Goal: Communication & Community: Answer question/provide support

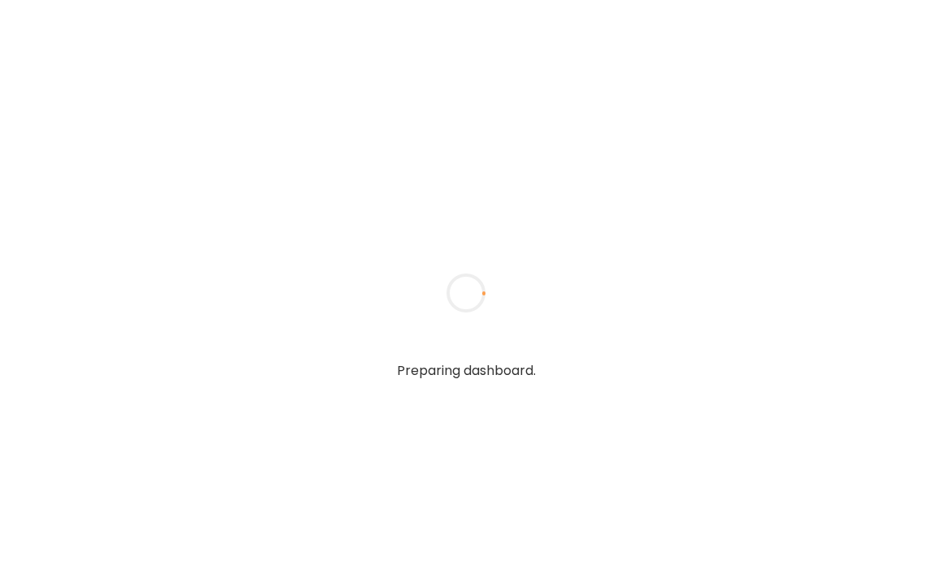
type textarea "**********"
type input "*****"
type input "**********"
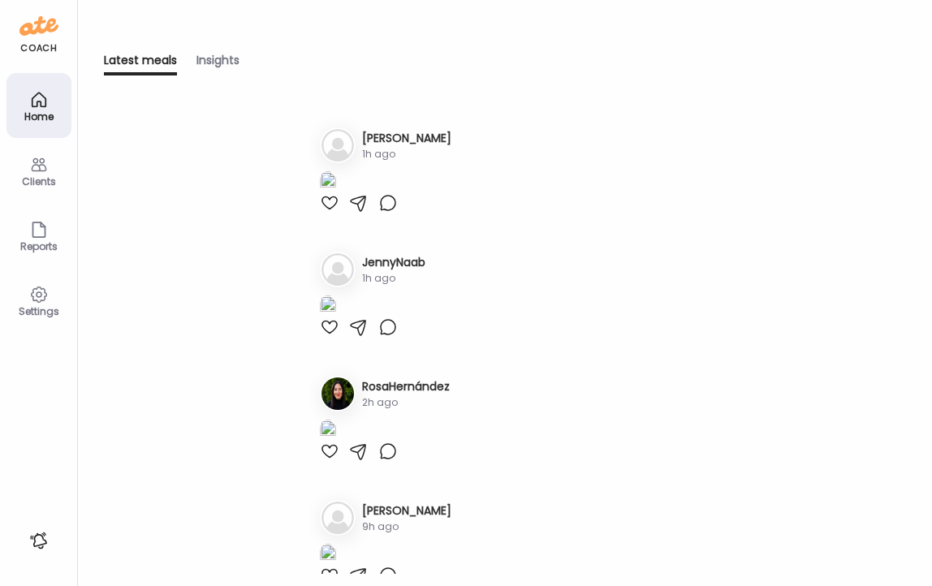
type input "**********"
click at [42, 170] on icon at bounding box center [38, 164] width 19 height 19
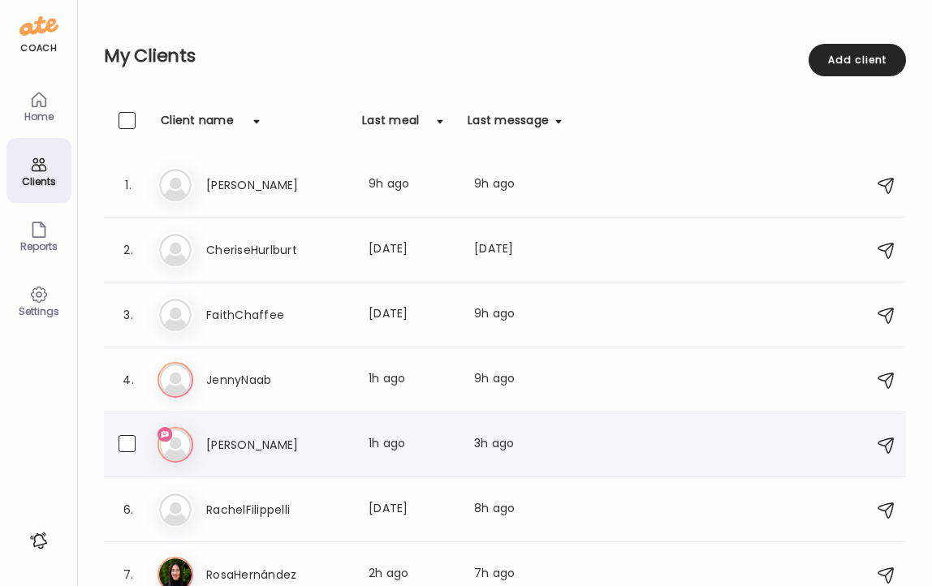
scroll to position [19, 0]
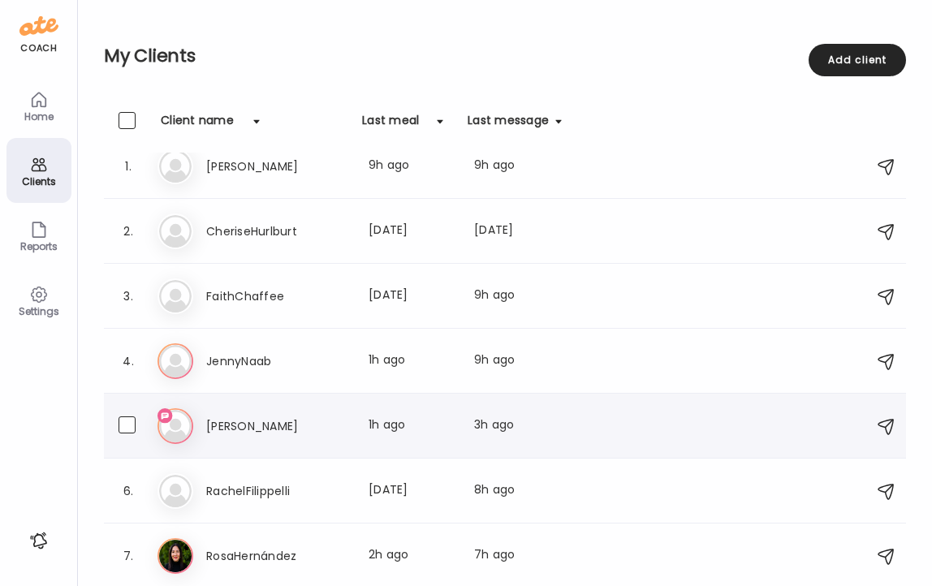
click at [239, 413] on div "Me [PERSON_NAME] Last meal: 1h ago Last message: 3h ago So I feel fine from chi…" at bounding box center [506, 426] width 699 height 36
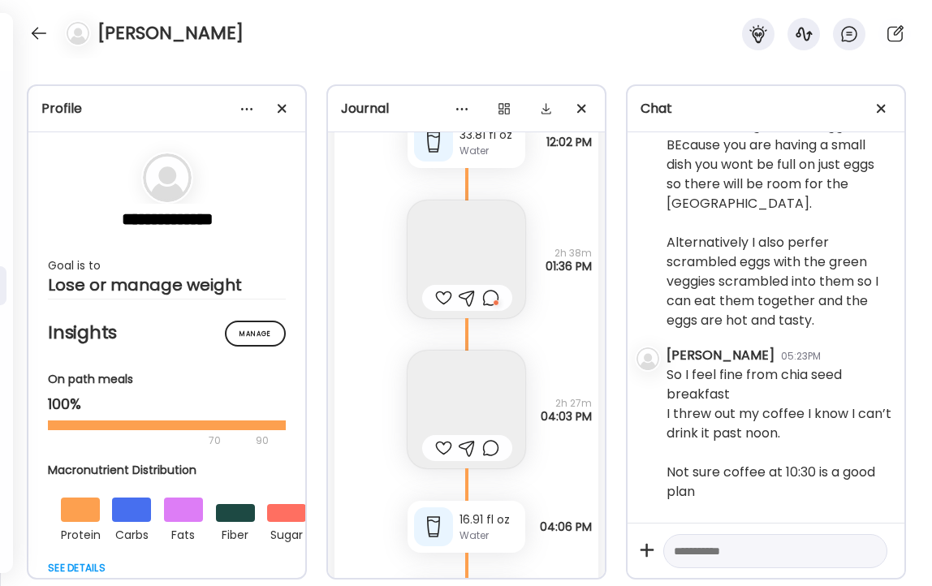
scroll to position [24746, 0]
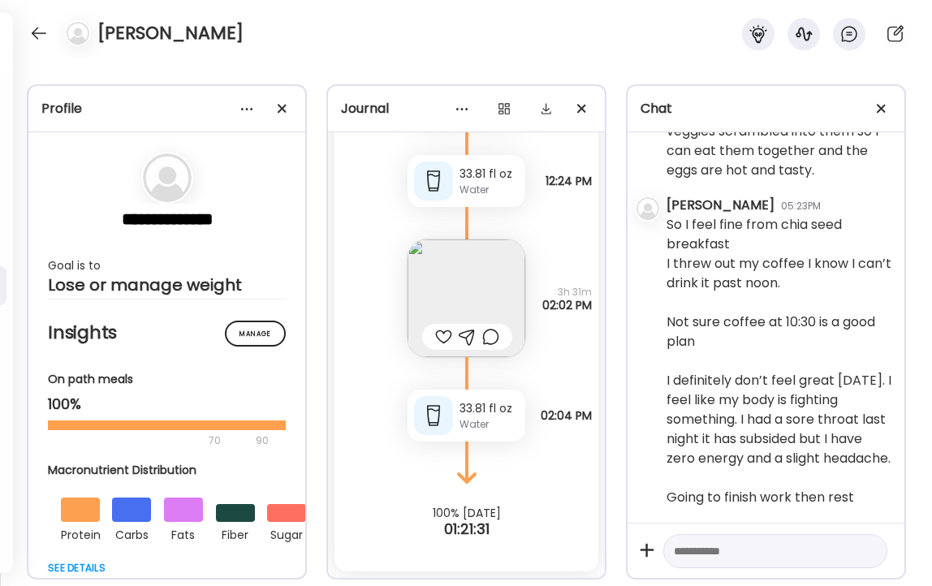
click at [765, 551] on textarea at bounding box center [760, 550] width 174 height 19
type textarea "**********"
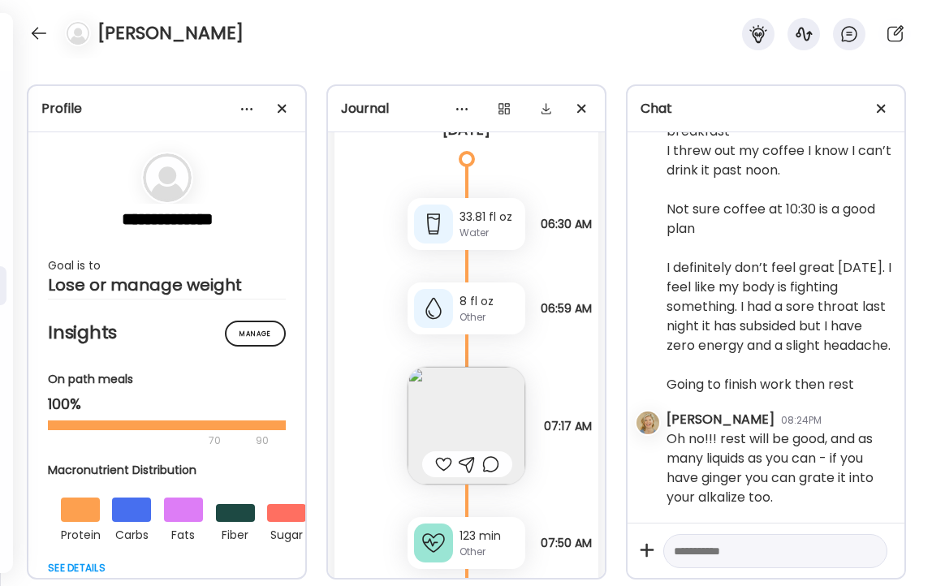
scroll to position [24164, 0]
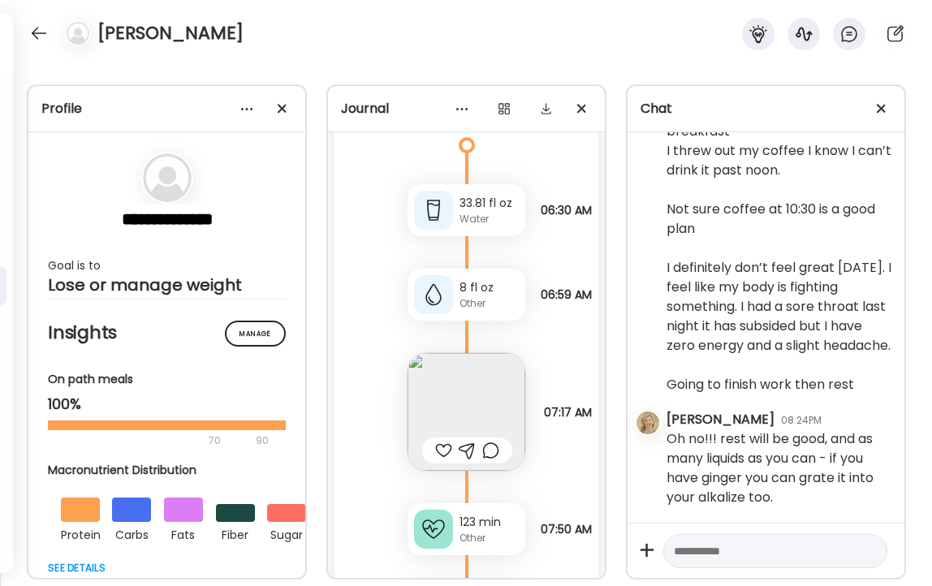
click at [729, 549] on textarea at bounding box center [760, 550] width 174 height 19
type textarea "**********"
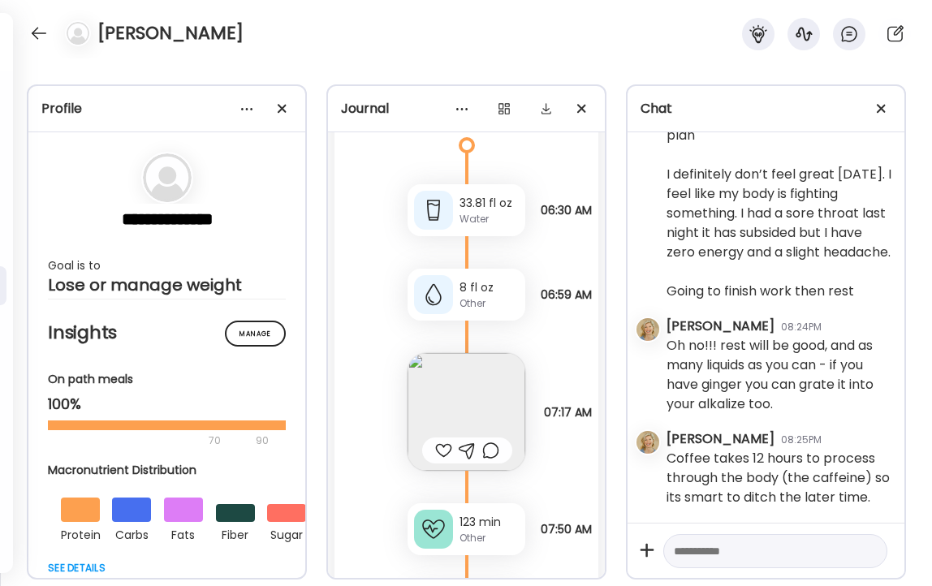
scroll to position [27518, 0]
click at [731, 555] on textarea at bounding box center [760, 550] width 174 height 19
type textarea "**********"
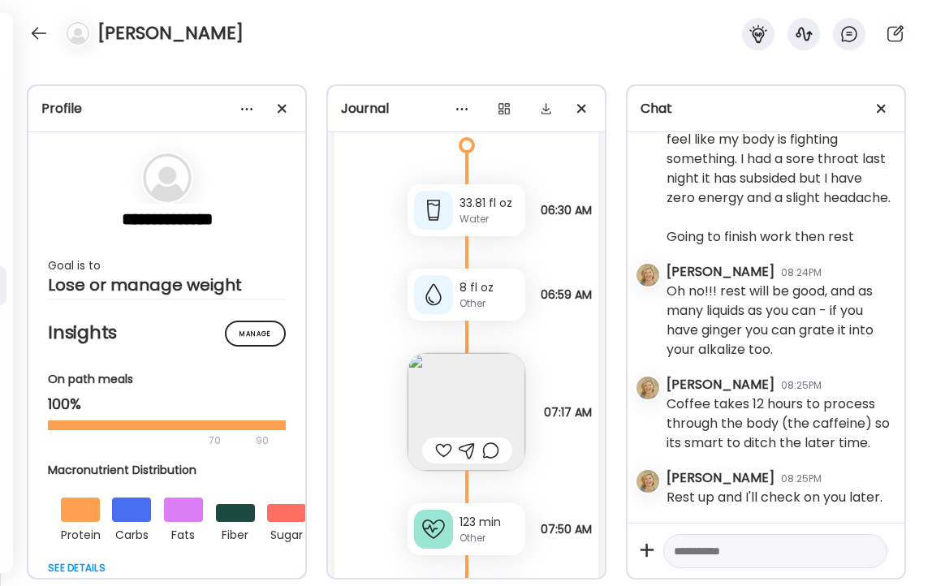
scroll to position [27572, 0]
click at [441, 447] on div at bounding box center [443, 450] width 17 height 19
click at [467, 518] on div "123 min" at bounding box center [488, 522] width 59 height 17
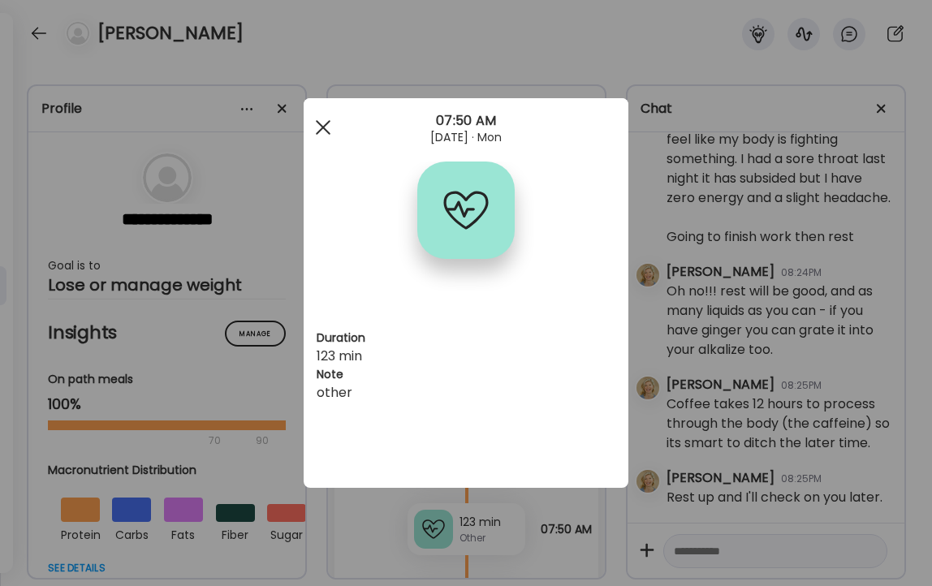
click at [319, 127] on div at bounding box center [323, 127] width 32 height 32
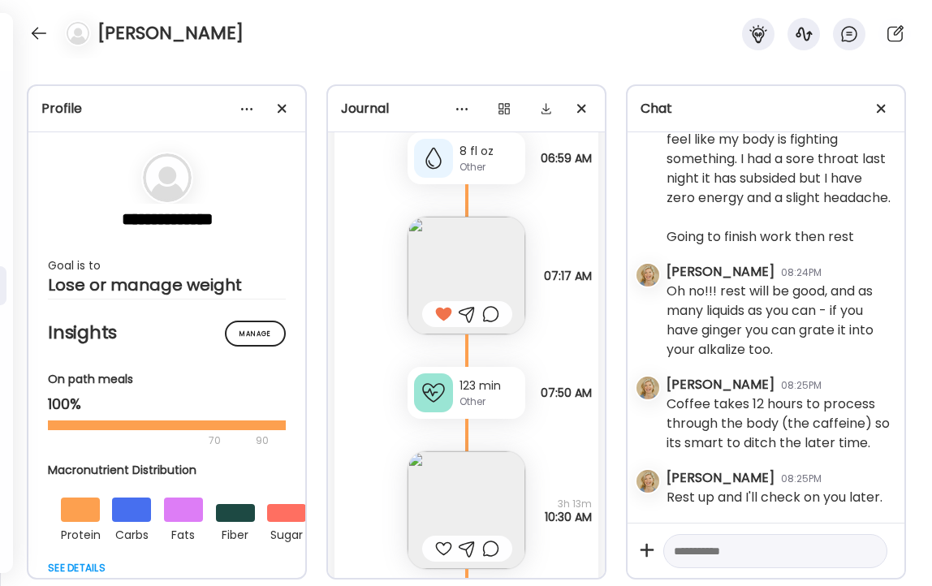
scroll to position [24746, 0]
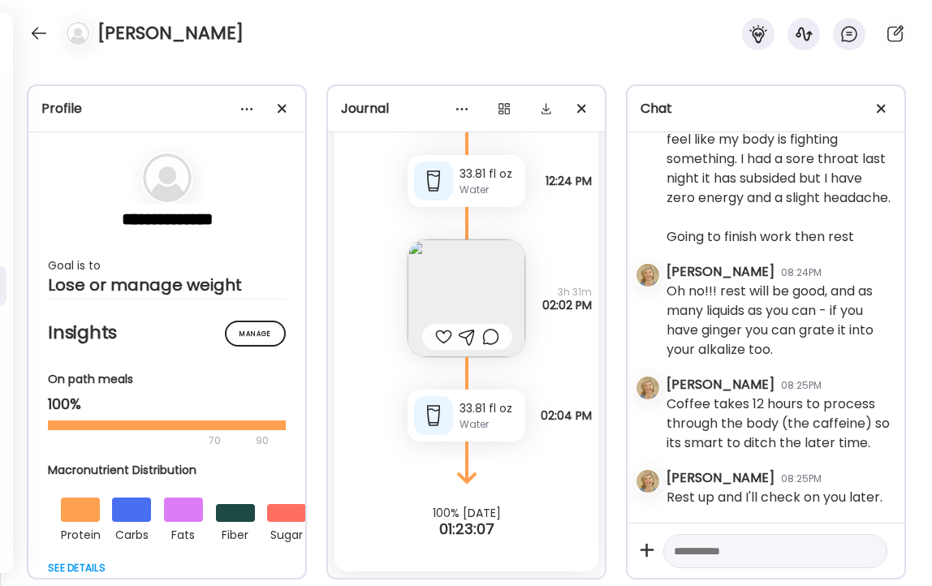
click at [475, 275] on img at bounding box center [466, 298] width 118 height 118
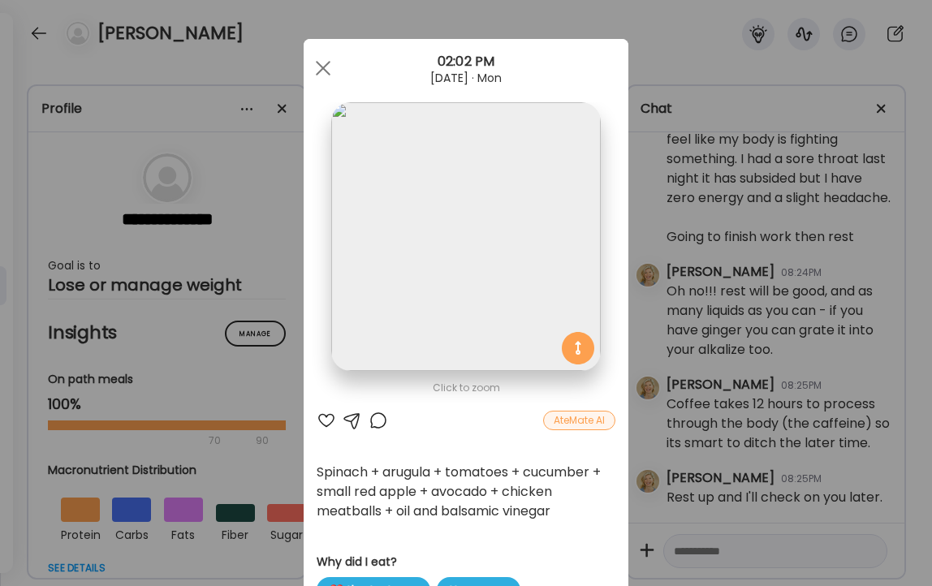
click at [321, 417] on div at bounding box center [325, 420] width 19 height 19
click at [316, 63] on span at bounding box center [323, 68] width 15 height 15
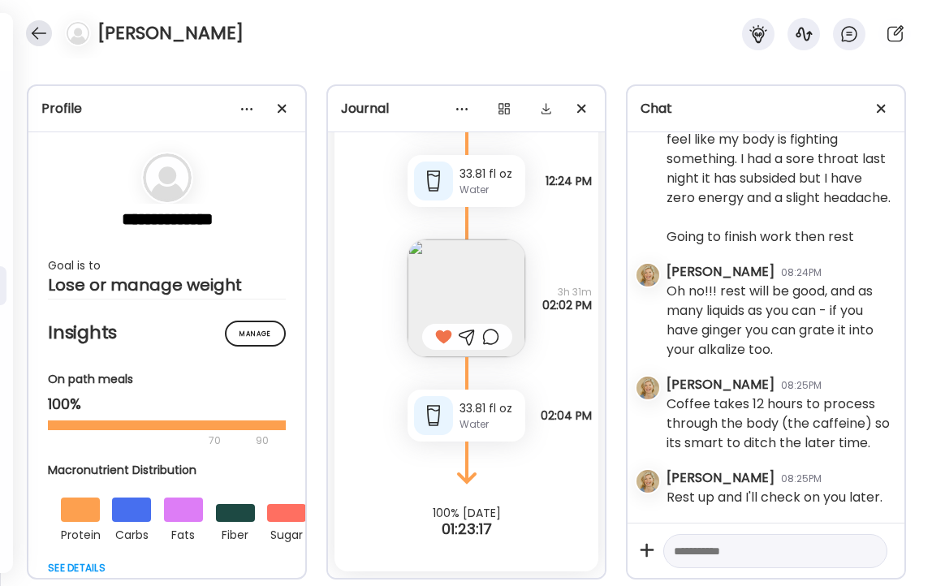
click at [39, 33] on div at bounding box center [39, 33] width 26 height 26
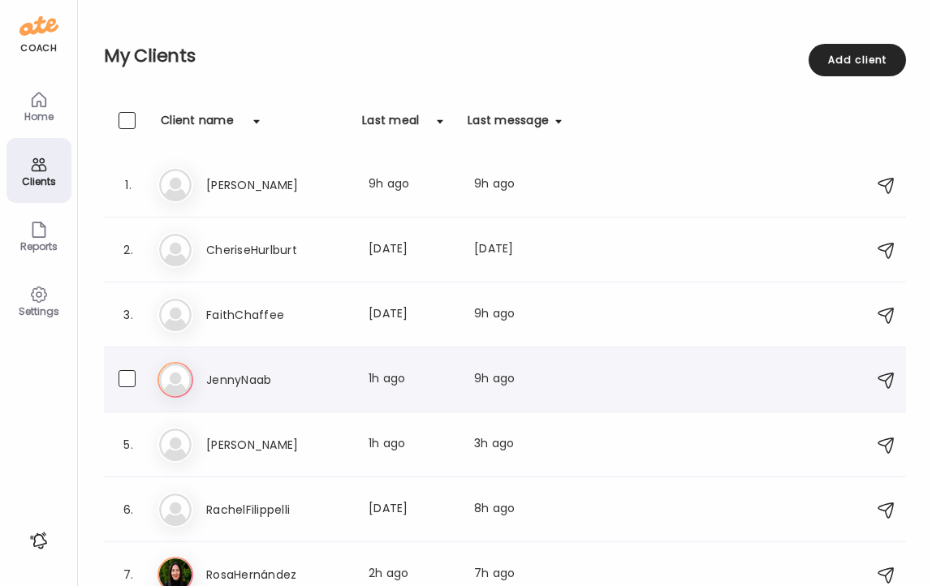
click at [230, 370] on h3 "JennyNaab" at bounding box center [277, 379] width 143 height 19
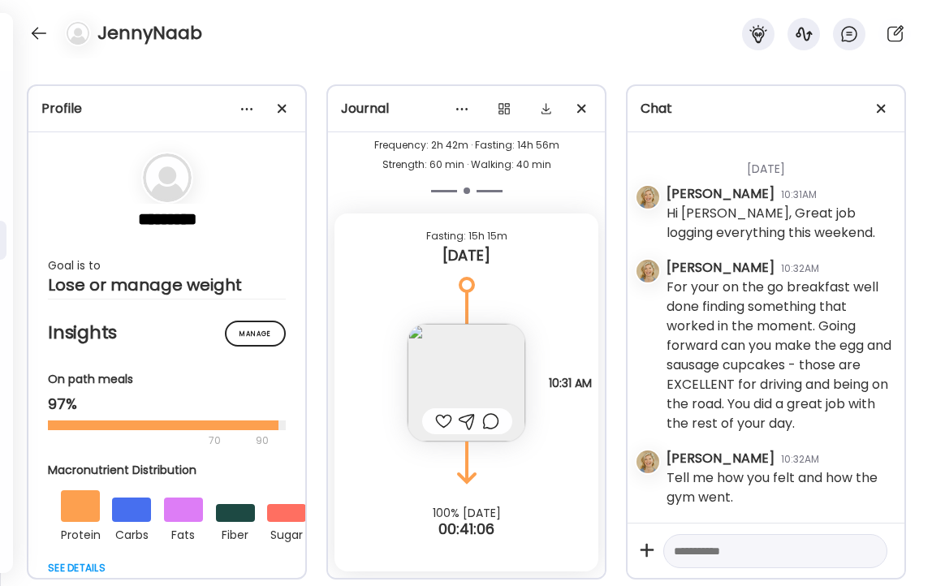
scroll to position [3808, 0]
click at [440, 420] on div at bounding box center [443, 420] width 17 height 19
click at [28, 25] on div at bounding box center [39, 33] width 26 height 26
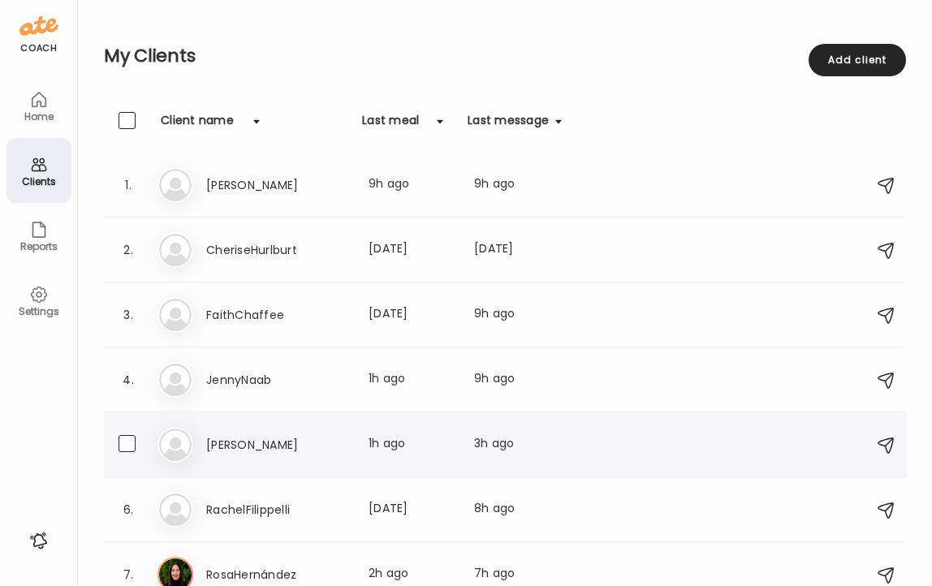
scroll to position [19, 0]
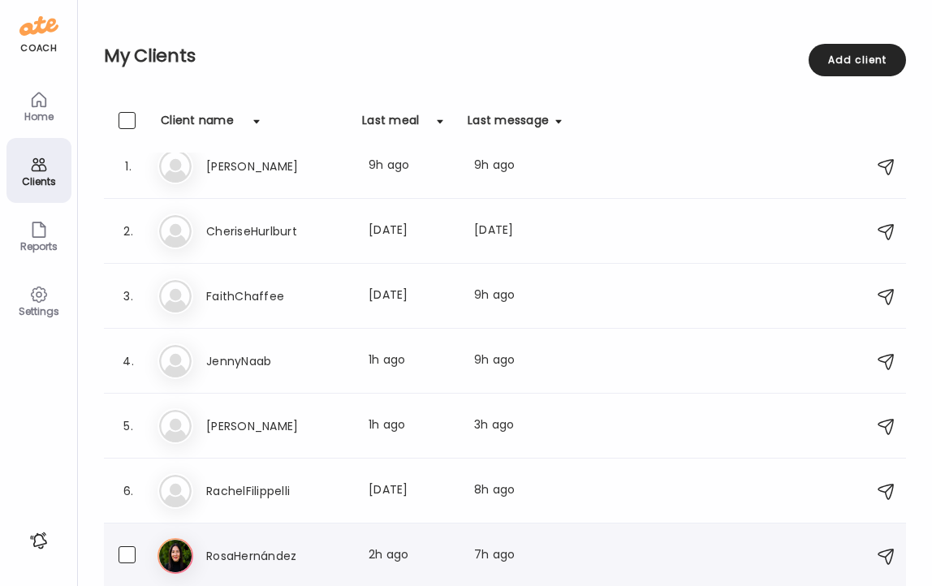
click at [275, 556] on h3 "RosaHernández" at bounding box center [277, 555] width 143 height 19
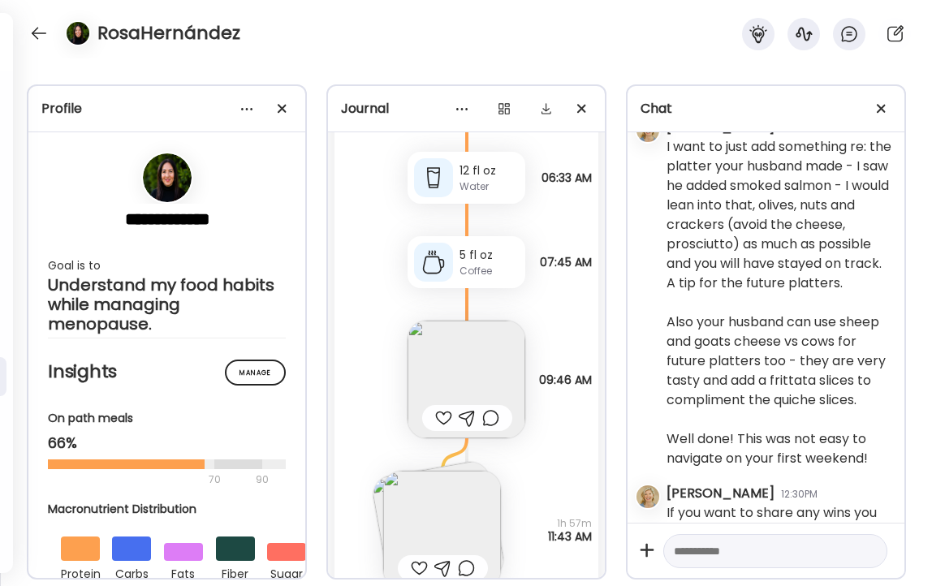
scroll to position [15851, 0]
click at [491, 372] on img at bounding box center [466, 377] width 118 height 118
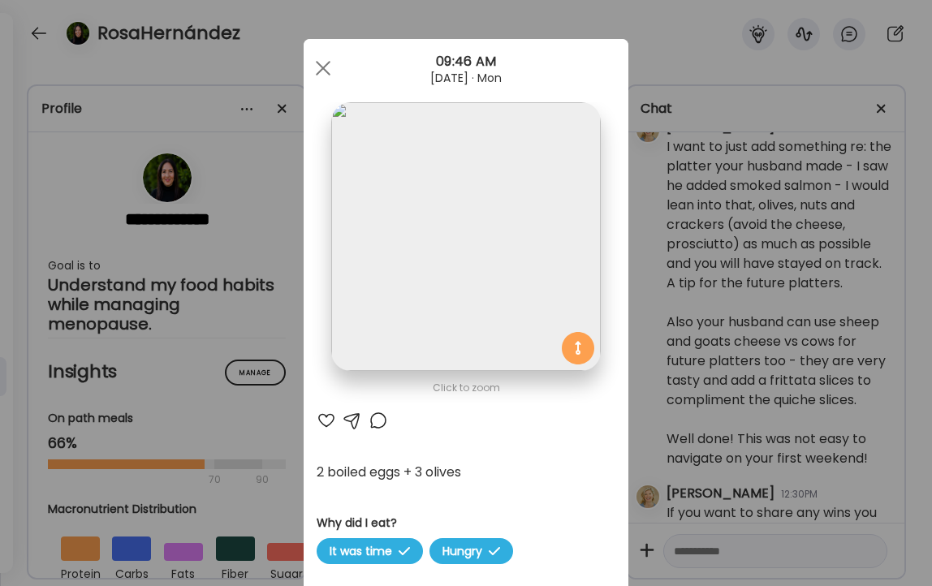
click at [325, 420] on div at bounding box center [325, 420] width 19 height 19
click at [378, 420] on div at bounding box center [377, 420] width 19 height 19
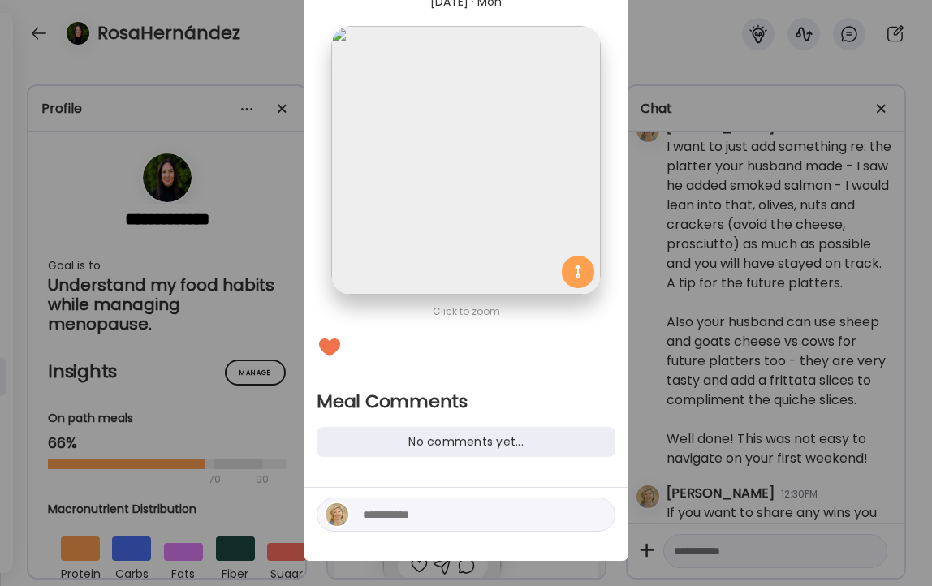
scroll to position [90, 0]
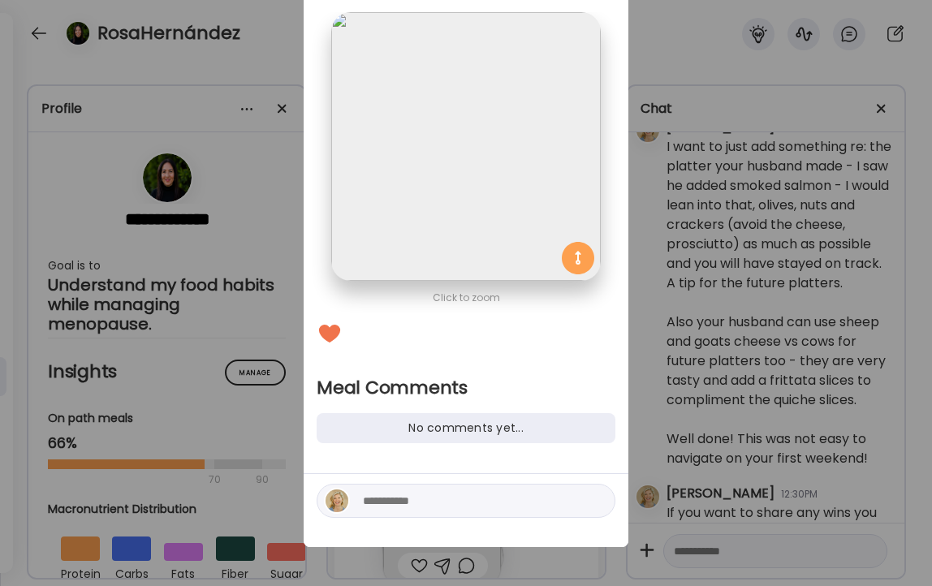
click at [377, 501] on textarea at bounding box center [472, 500] width 219 height 19
type textarea "**********"
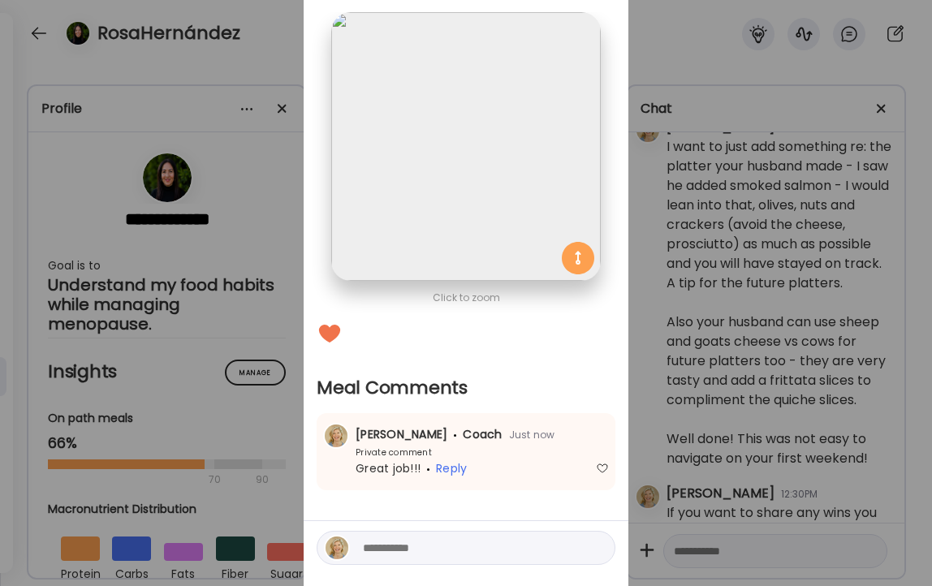
click at [280, 58] on div "Ate Coach Dashboard Wahoo! It’s official Take a moment to set up your Coach Pro…" at bounding box center [466, 293] width 932 height 586
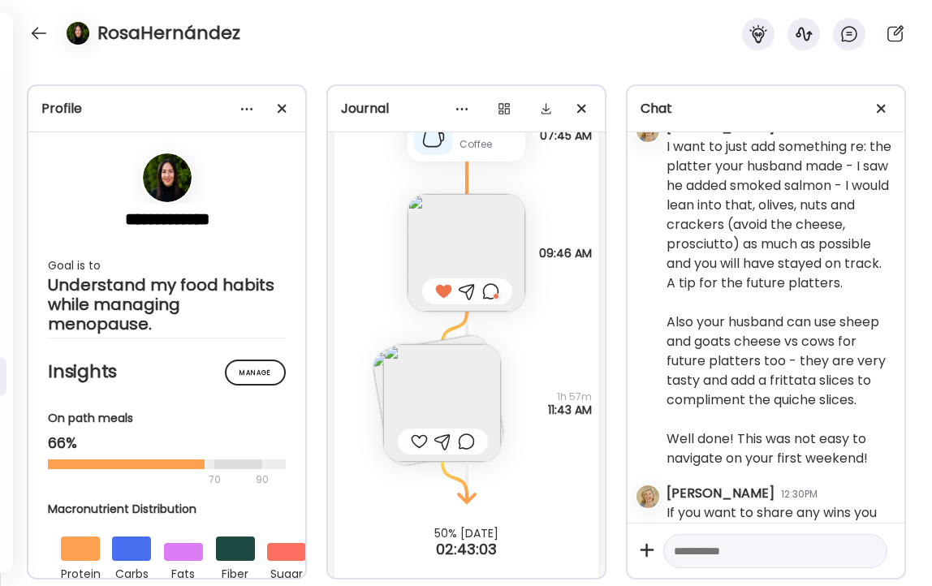
scroll to position [15992, 0]
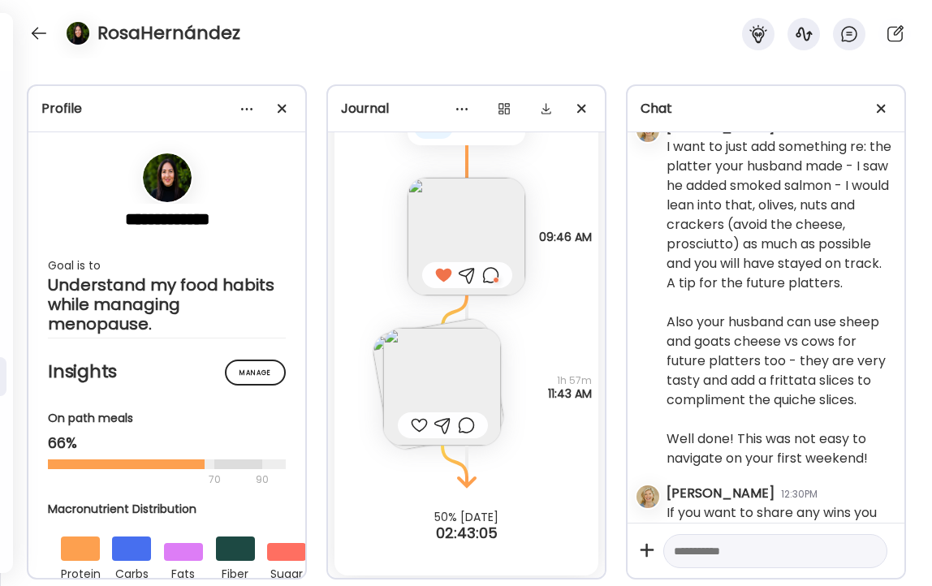
click at [442, 352] on img at bounding box center [442, 387] width 118 height 118
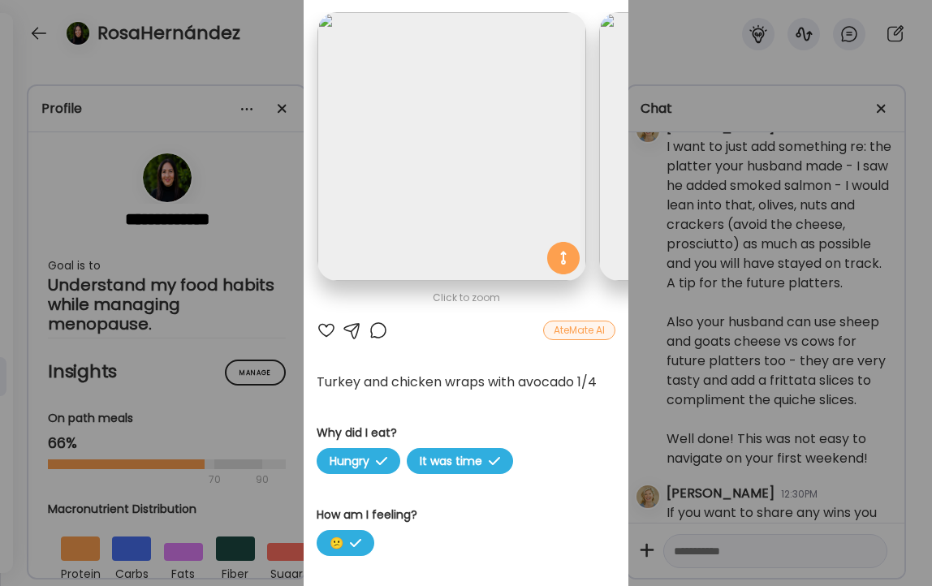
scroll to position [0, 0]
click at [329, 329] on div at bounding box center [325, 330] width 19 height 19
click at [377, 332] on div at bounding box center [377, 330] width 19 height 19
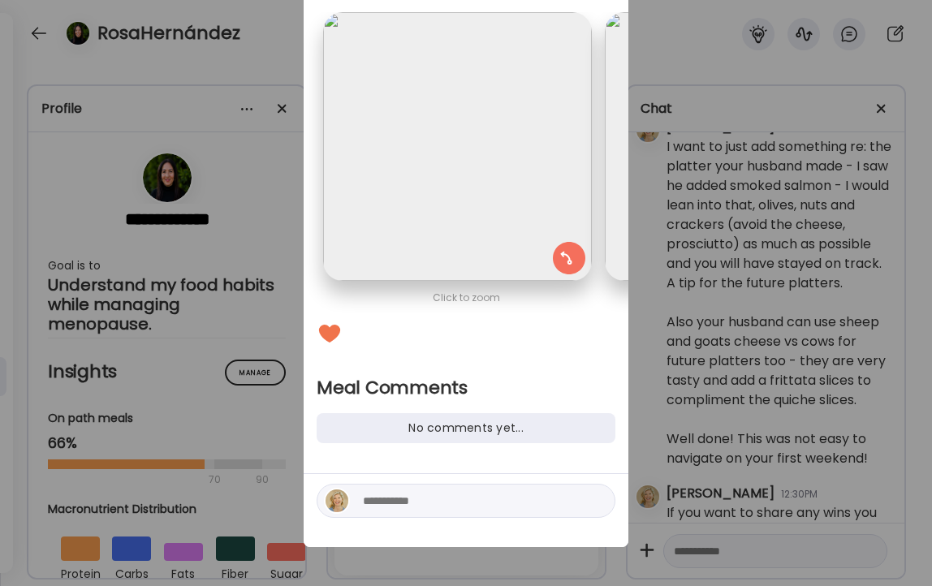
scroll to position [0, 265]
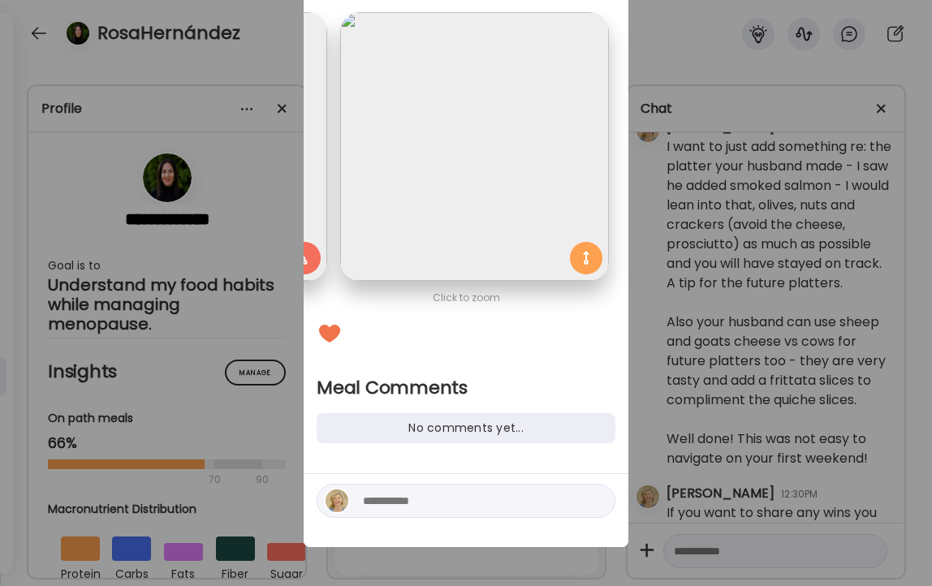
click at [426, 507] on textarea at bounding box center [472, 500] width 219 height 19
type textarea "*"
click at [253, 60] on div "Ate Coach Dashboard Wahoo! It’s official Take a moment to set up your Coach Pro…" at bounding box center [466, 293] width 932 height 586
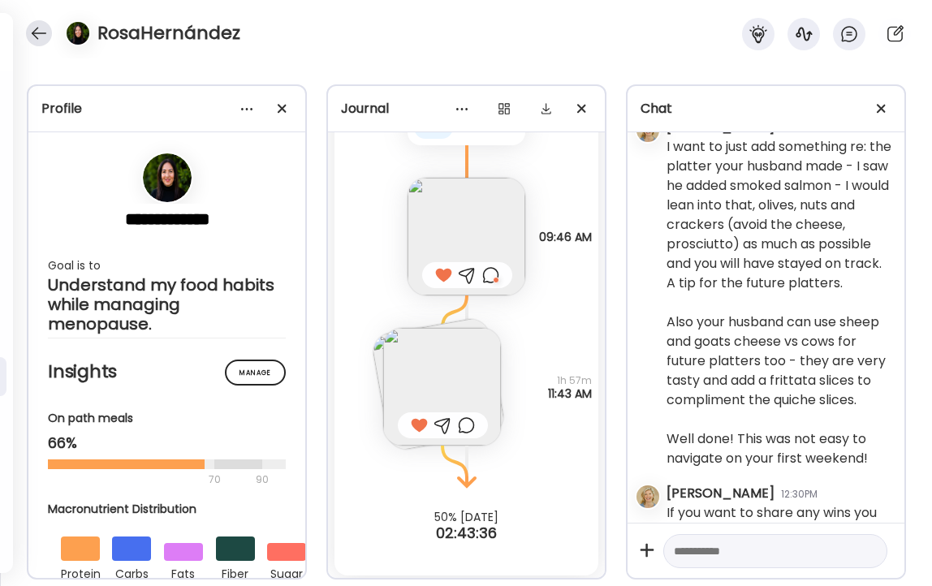
click at [39, 39] on div at bounding box center [39, 33] width 26 height 26
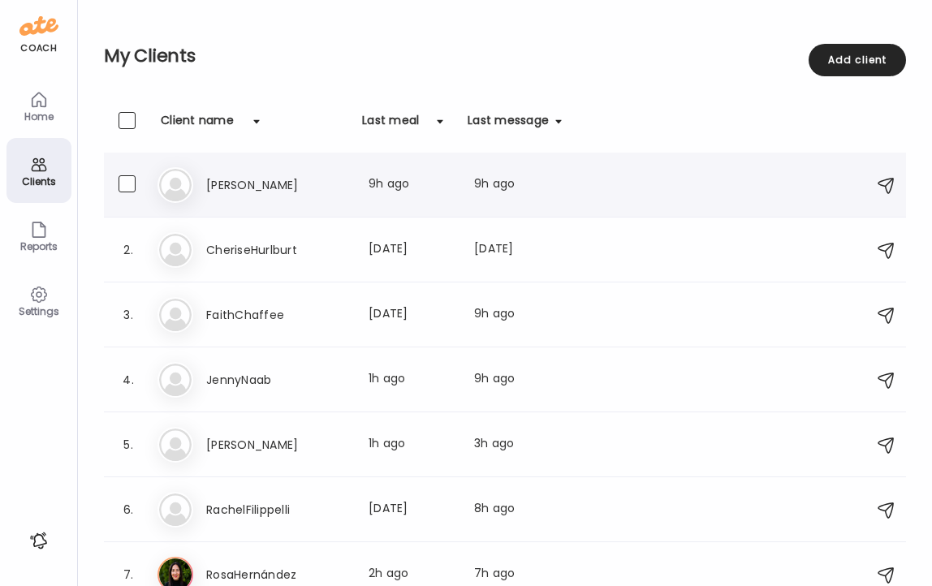
click at [200, 189] on div "Am [PERSON_NAME] Last meal: 9h ago Last message: 9h ago You: Well done for ever…" at bounding box center [506, 185] width 699 height 36
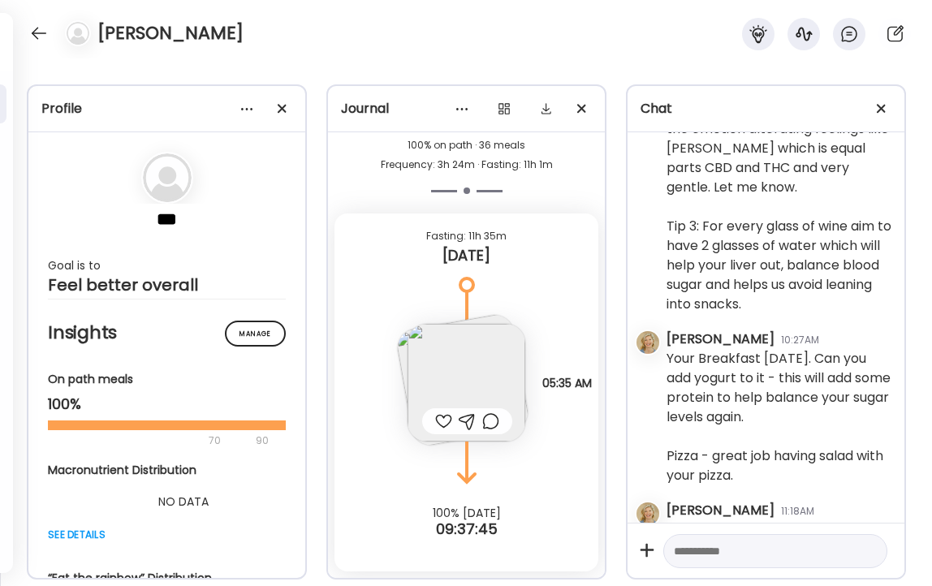
scroll to position [3863, 0]
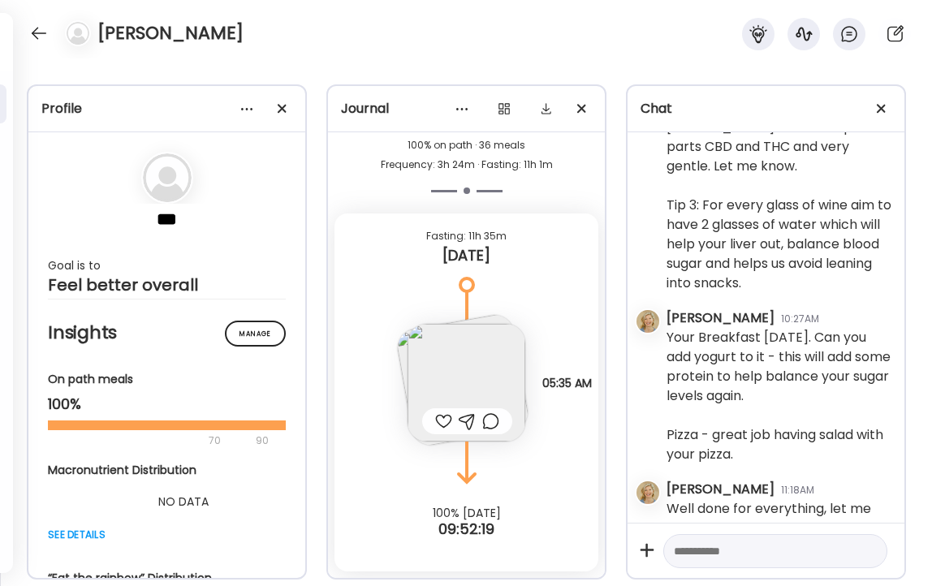
click at [442, 419] on div at bounding box center [443, 420] width 17 height 19
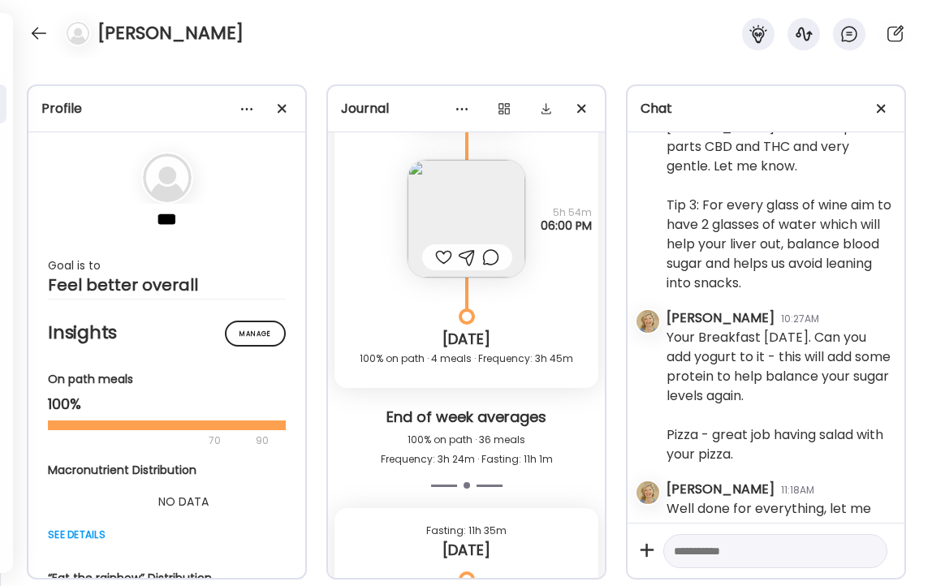
scroll to position [7842, 0]
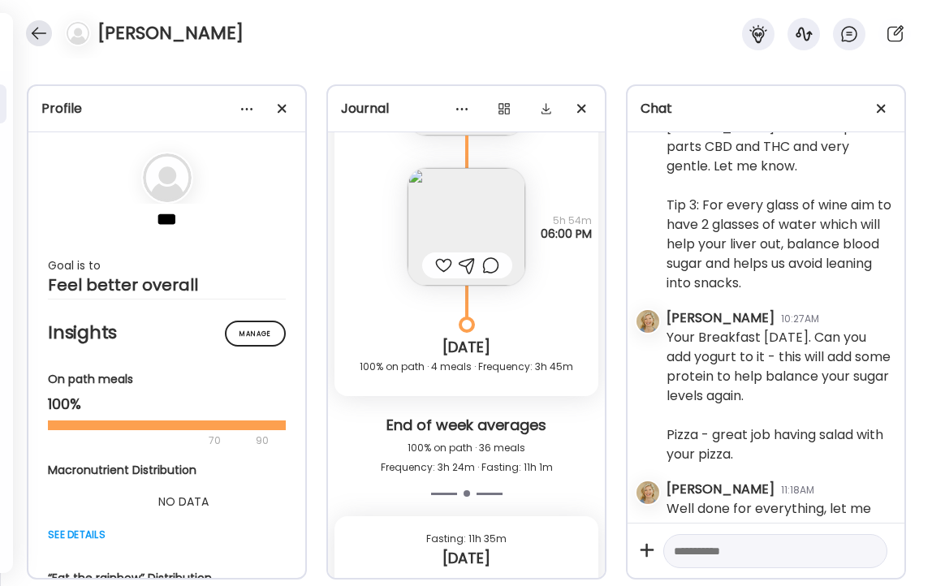
click at [47, 36] on div at bounding box center [39, 33] width 26 height 26
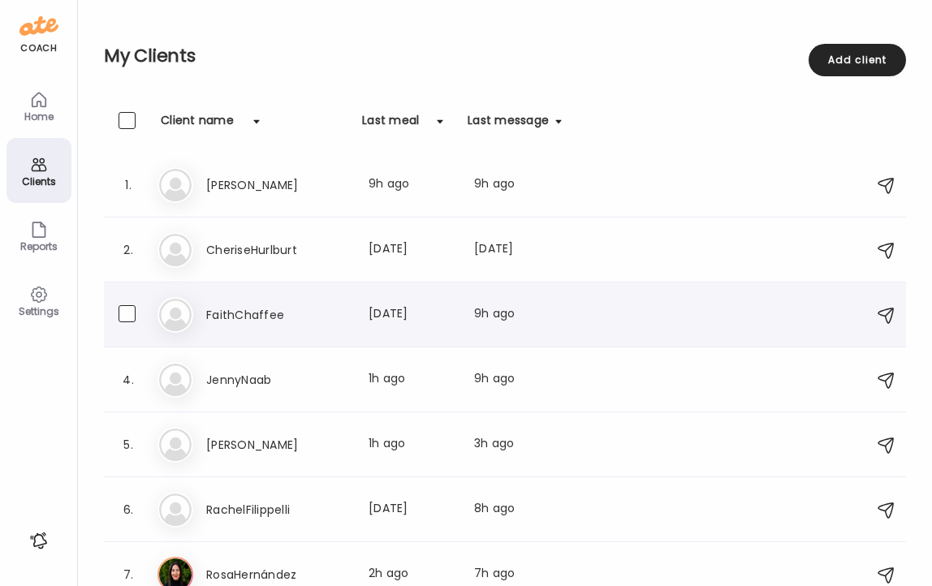
scroll to position [19, 0]
